Goal: Check status

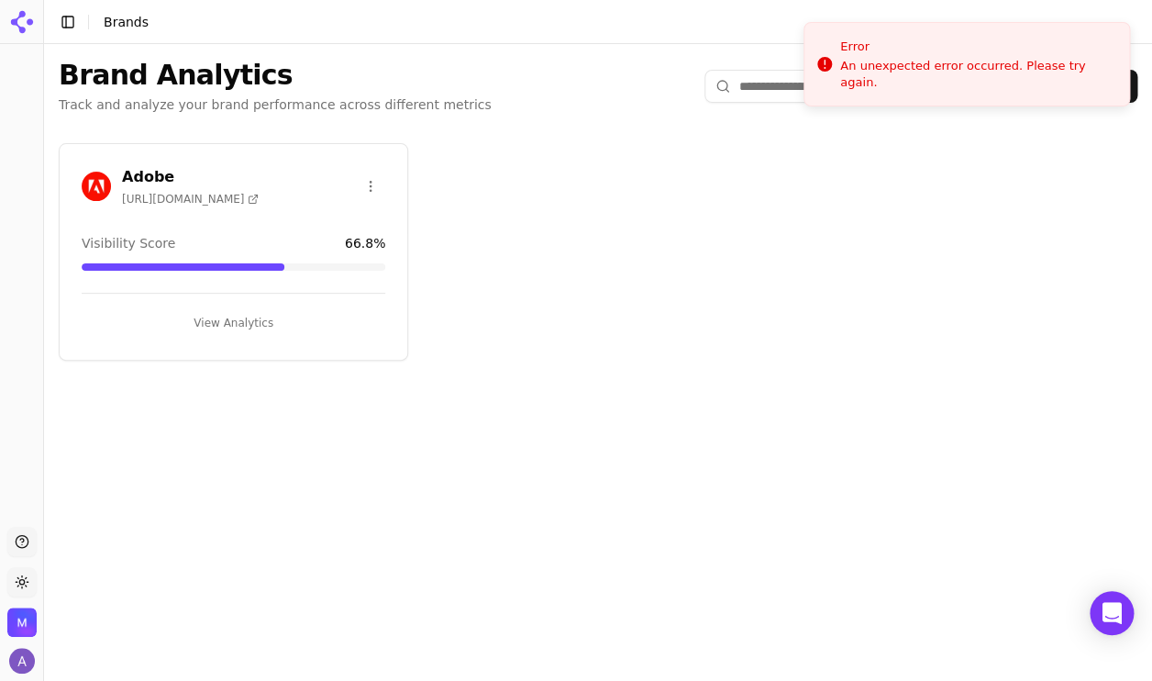
click at [145, 192] on span "[URL][DOMAIN_NAME]" at bounding box center [190, 199] width 137 height 15
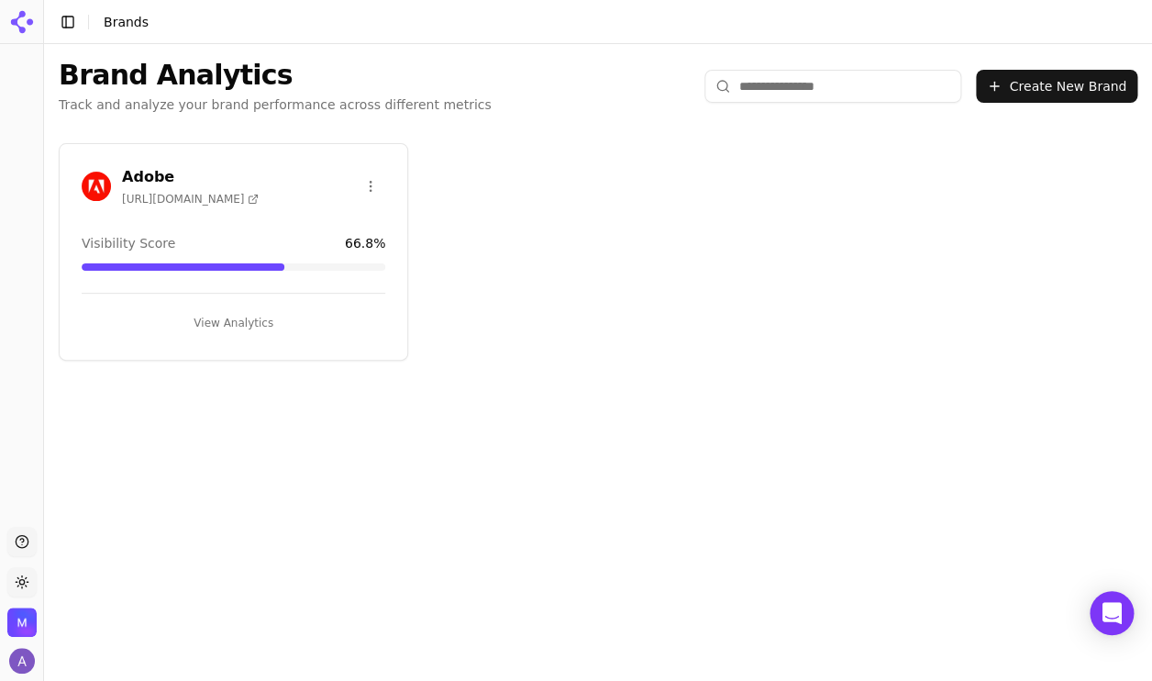
click at [219, 318] on button "View Analytics" at bounding box center [234, 322] width 304 height 29
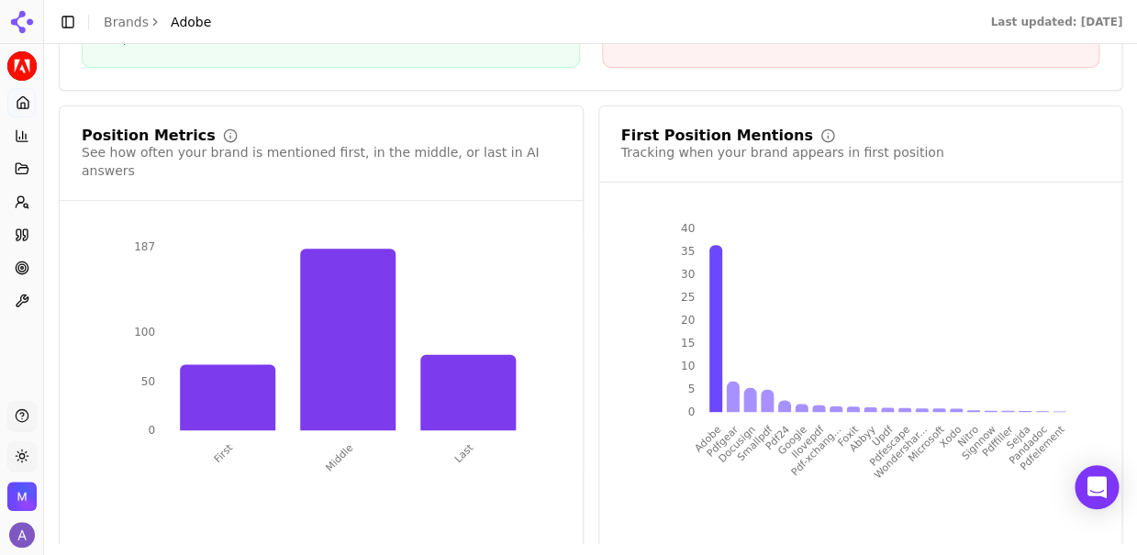
scroll to position [3698, 0]
